Goal: Information Seeking & Learning: Learn about a topic

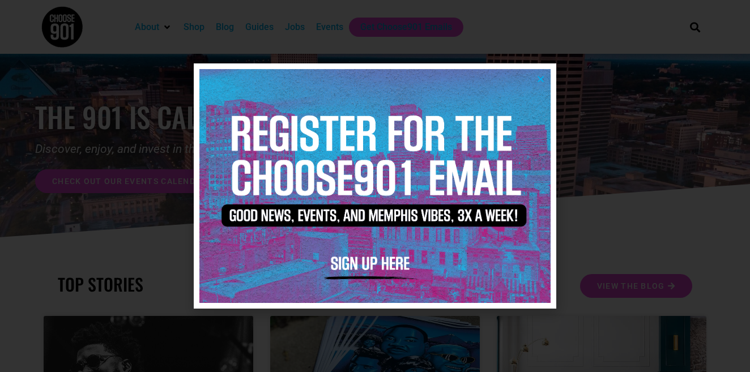
click at [542, 80] on icon "Close" at bounding box center [540, 79] width 8 height 8
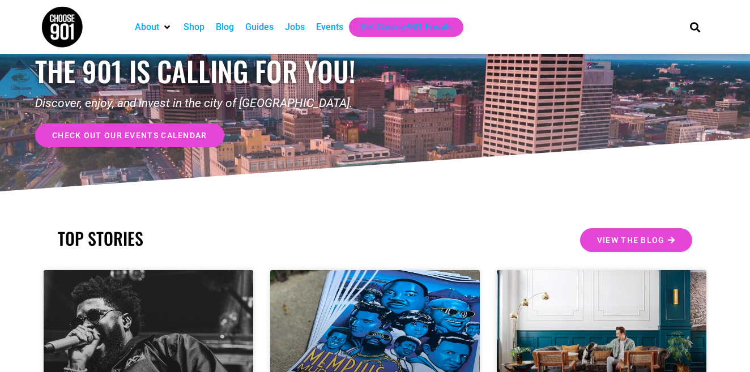
scroll to position [45, 0]
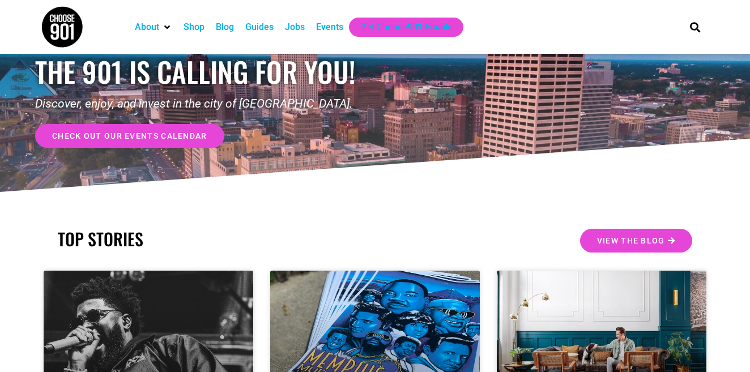
click at [147, 136] on span "check out our events calendar" at bounding box center [129, 136] width 155 height 8
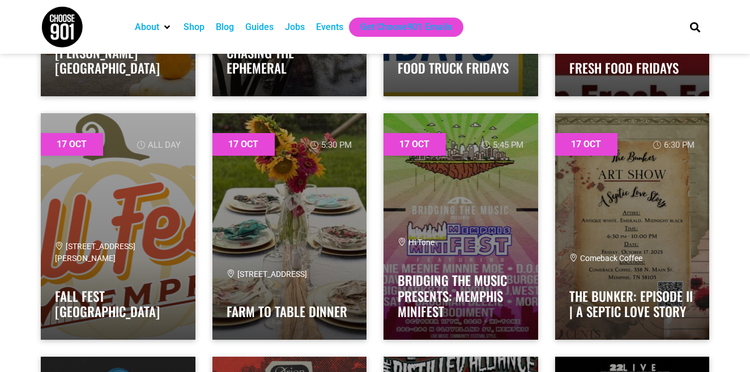
scroll to position [15974, 0]
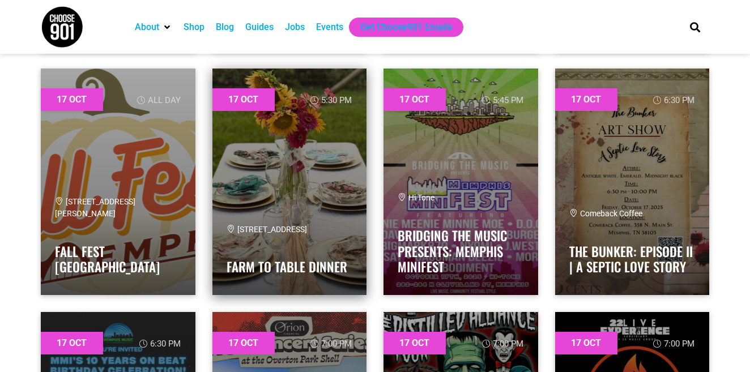
click at [266, 203] on link at bounding box center [289, 182] width 155 height 227
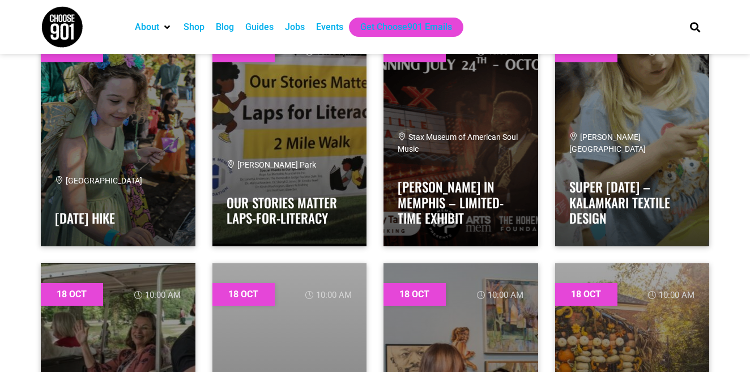
scroll to position [17243, 0]
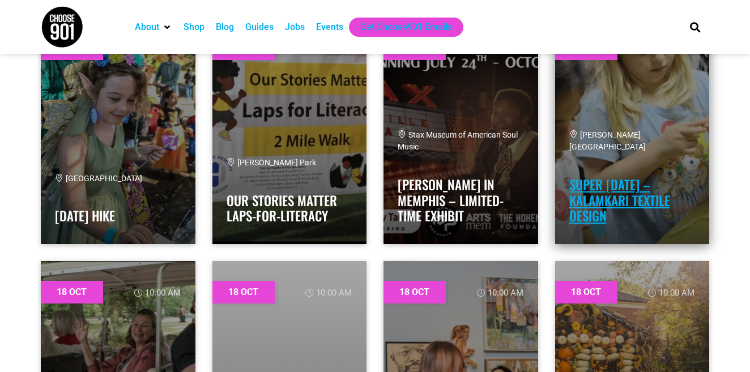
click at [605, 213] on link "Super [DATE] – Kalamkari Textile Design" at bounding box center [619, 200] width 101 height 50
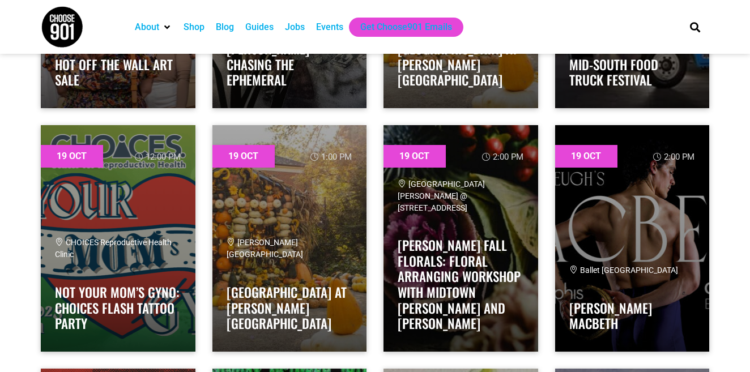
scroll to position [19577, 0]
